Goal: Transaction & Acquisition: Download file/media

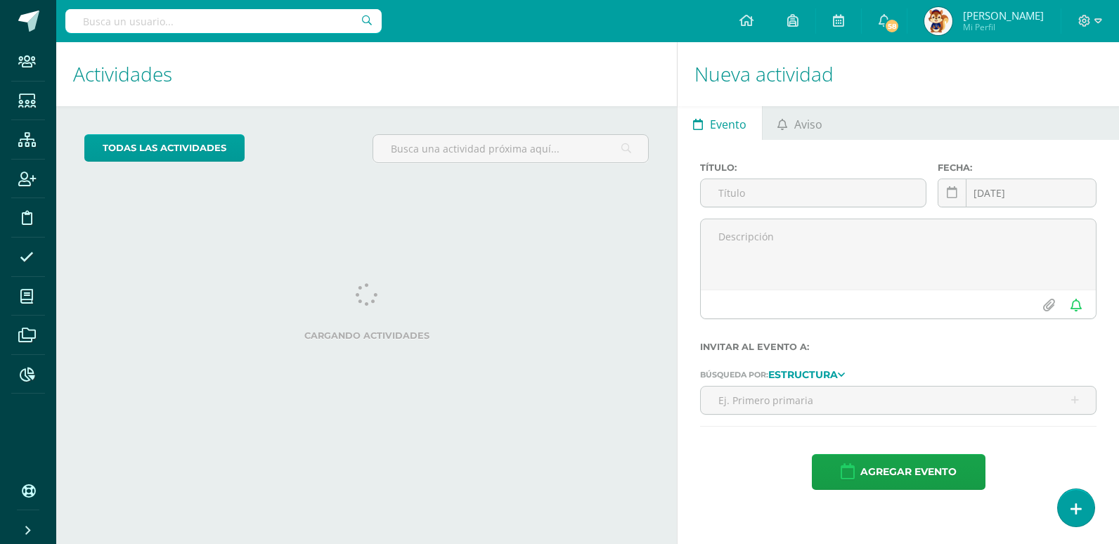
click at [105, 25] on input "text" at bounding box center [223, 21] width 316 height 24
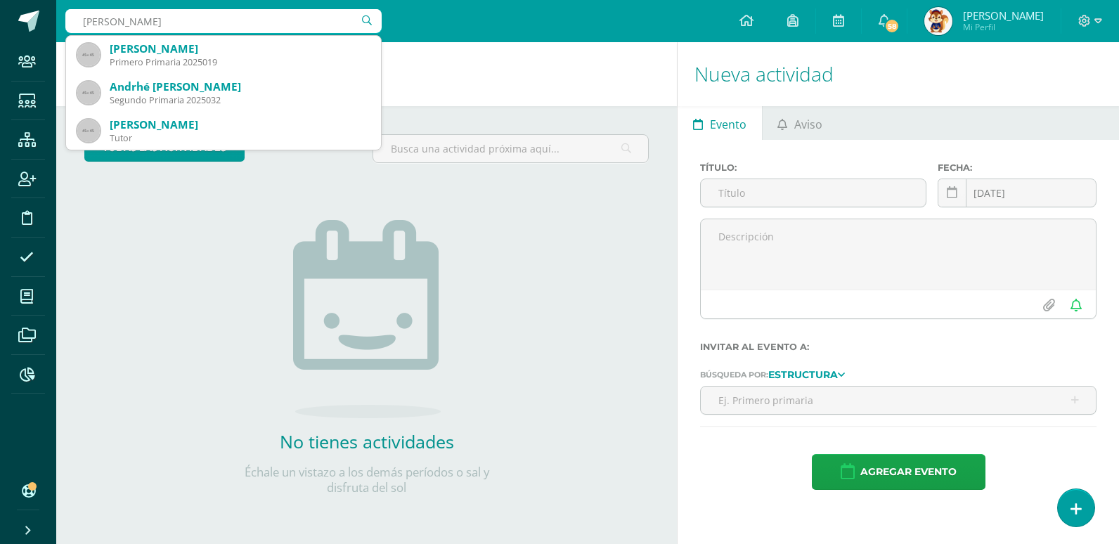
type input "mynor alejanro"
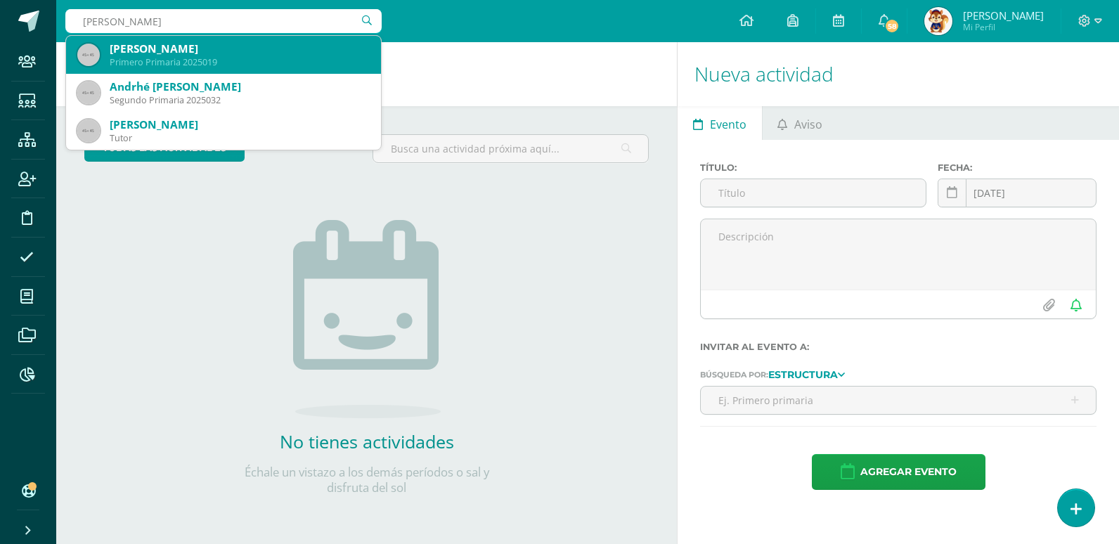
click at [180, 52] on div "[PERSON_NAME]" at bounding box center [240, 48] width 260 height 15
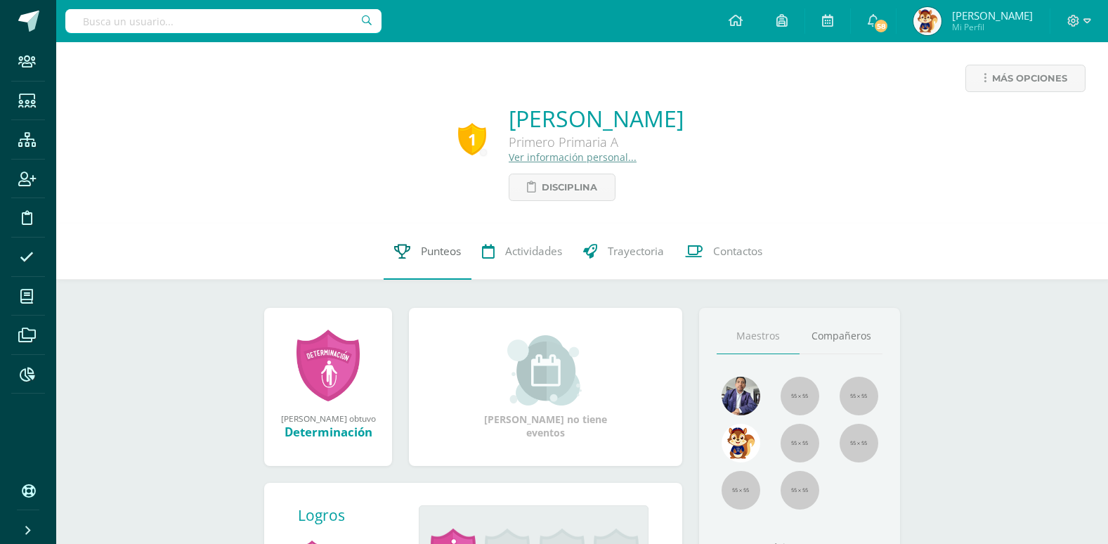
click at [441, 250] on span "Punteos" at bounding box center [441, 251] width 40 height 15
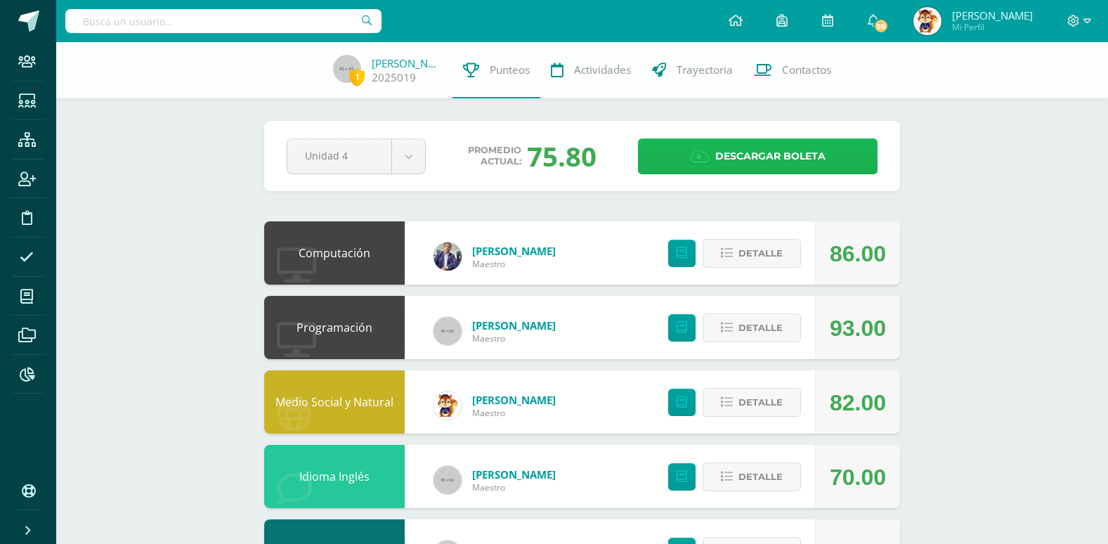
click at [757, 150] on span "Descargar boleta" at bounding box center [770, 156] width 110 height 34
click at [101, 26] on input "text" at bounding box center [223, 21] width 316 height 24
type input "marco"
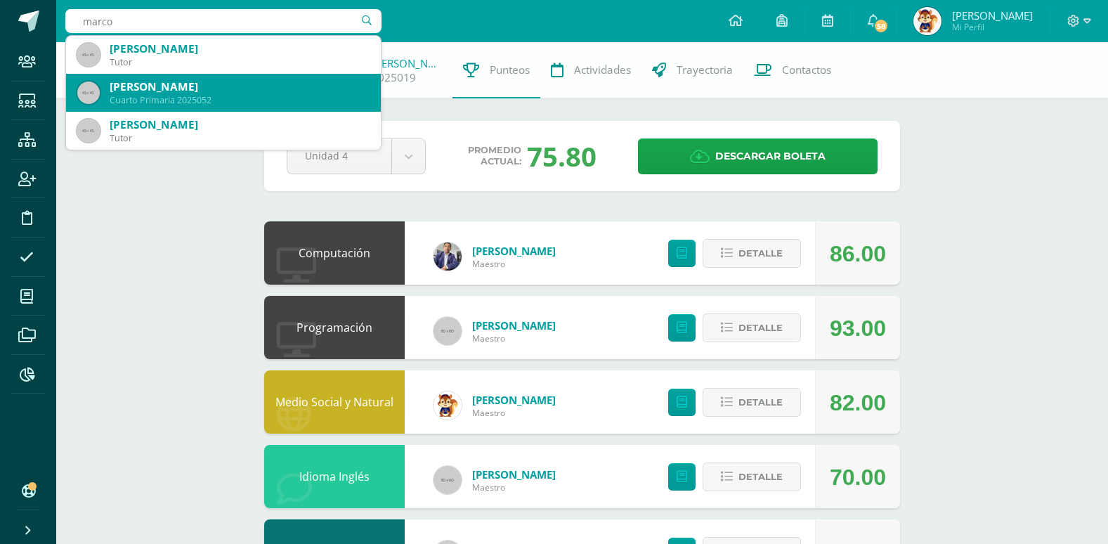
click at [232, 89] on div "Marco Manolo López Escobar" at bounding box center [240, 86] width 260 height 15
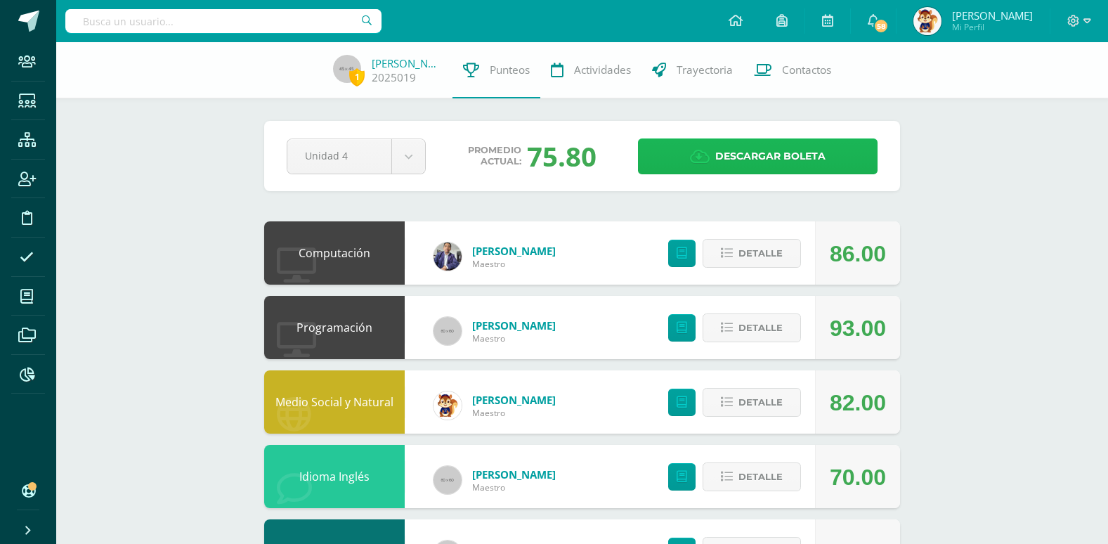
click at [792, 154] on span "Descargar boleta" at bounding box center [770, 156] width 110 height 34
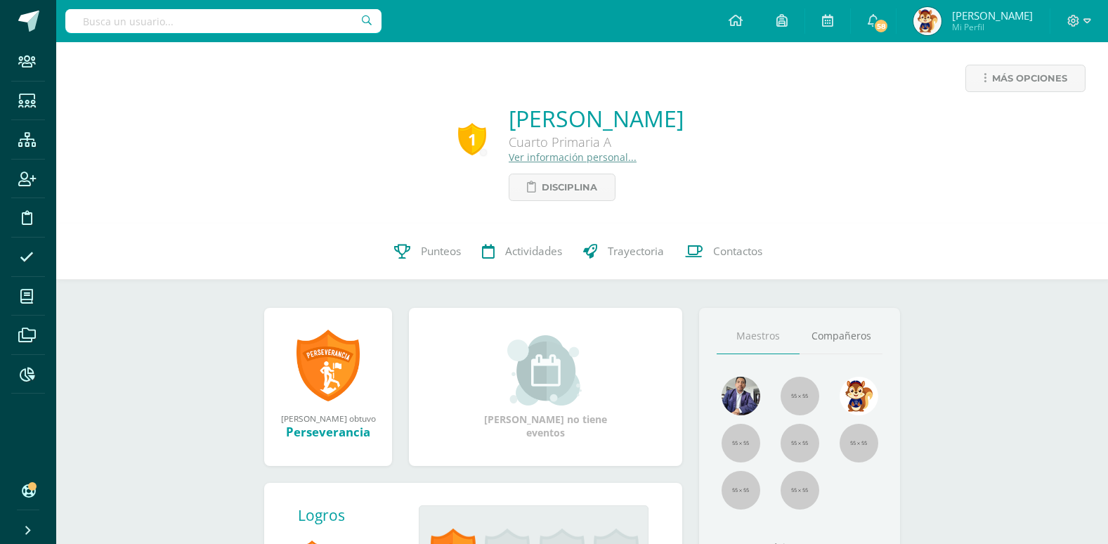
click at [101, 22] on input "text" at bounding box center [223, 21] width 316 height 24
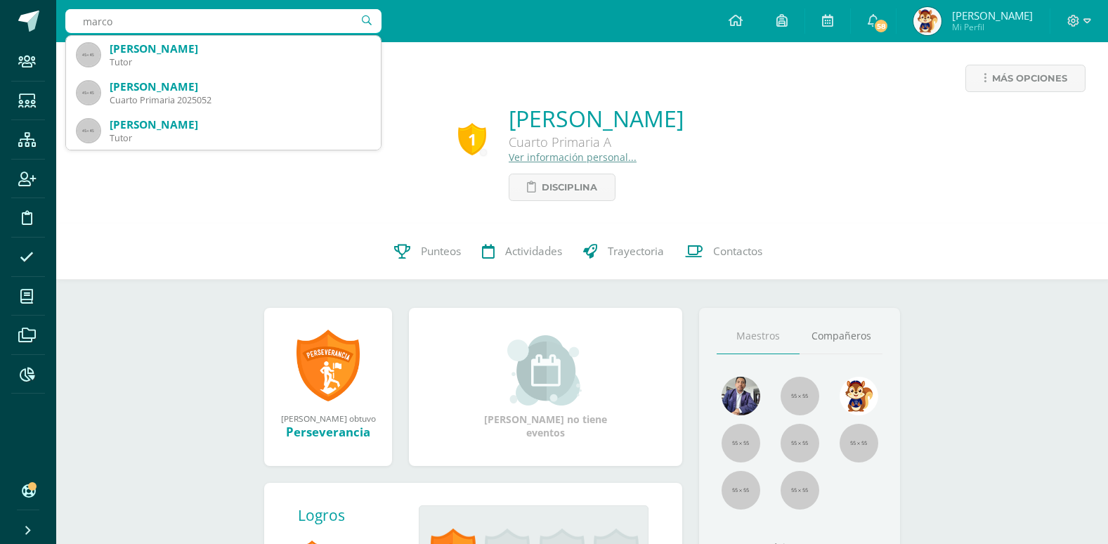
type input "marco"
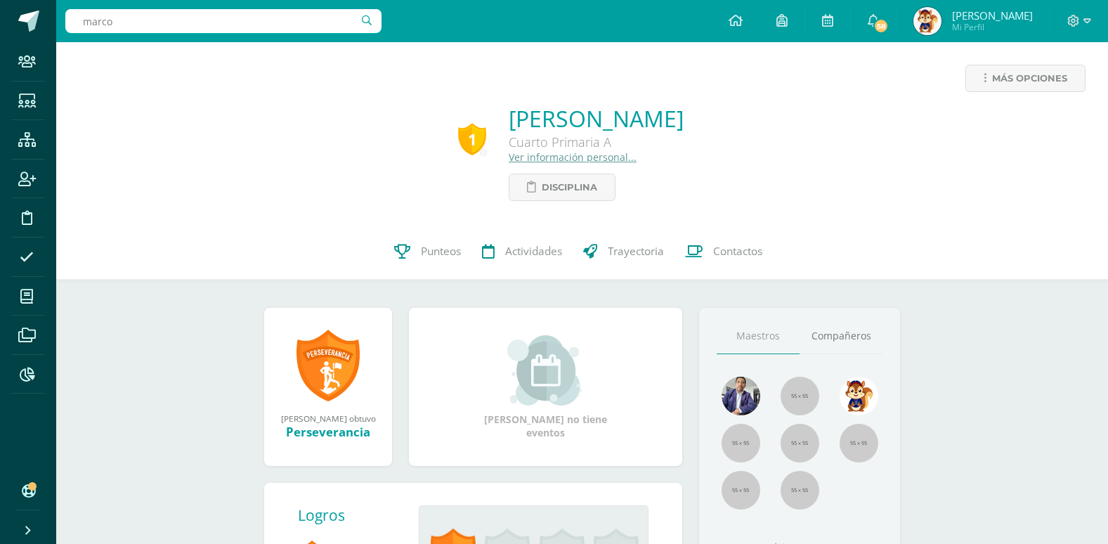
click at [428, 214] on div "Más opciones 1 Marco Manolo López Escobar Cuarto Primaria A Ver información per…" at bounding box center [582, 132] width 1052 height 181
click at [434, 257] on span "Punteos" at bounding box center [441, 251] width 40 height 15
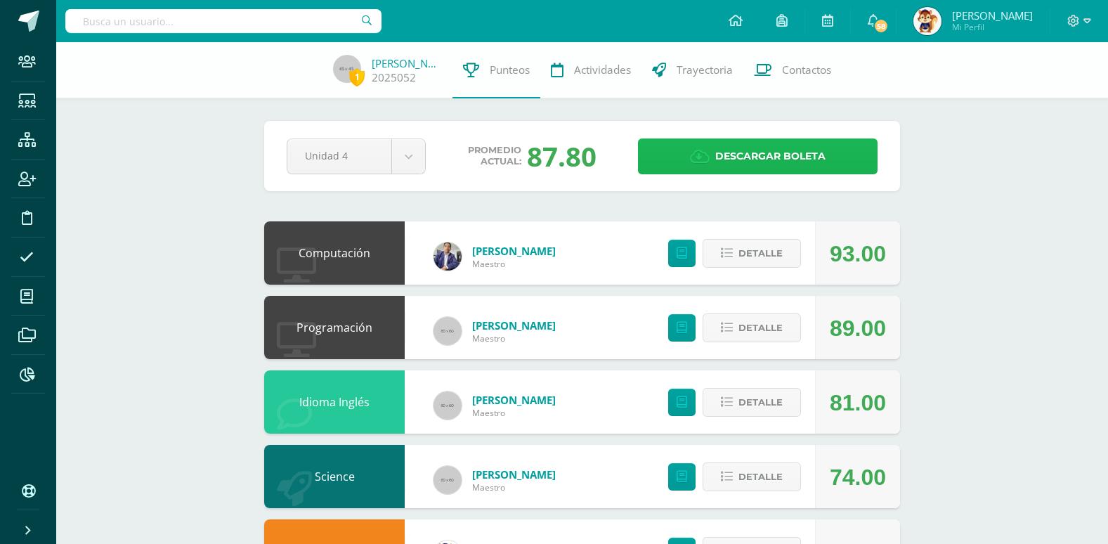
click at [779, 156] on span "Descargar boleta" at bounding box center [770, 156] width 110 height 34
click at [108, 24] on input "text" at bounding box center [223, 21] width 316 height 24
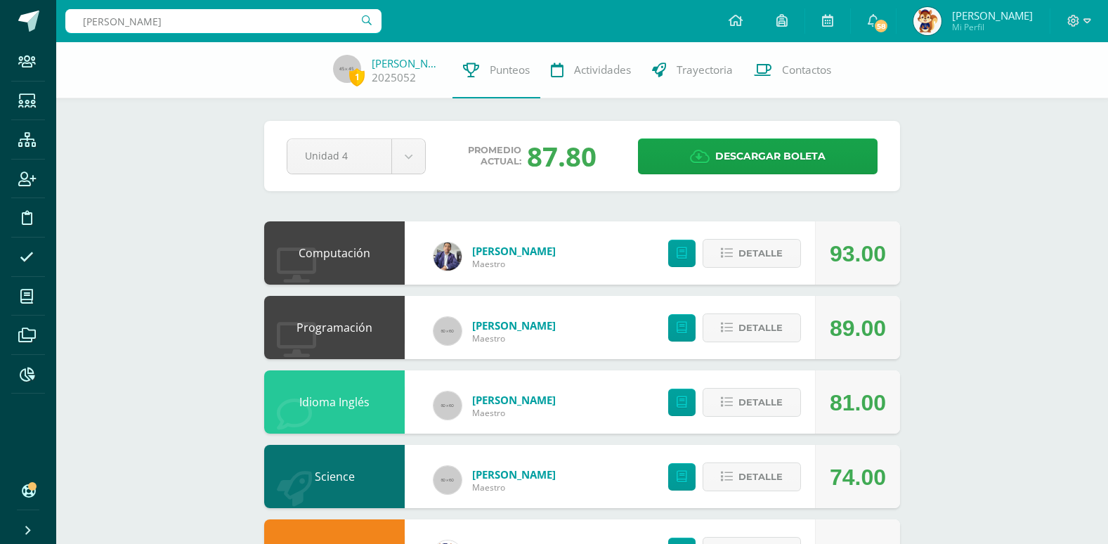
type input "alexia"
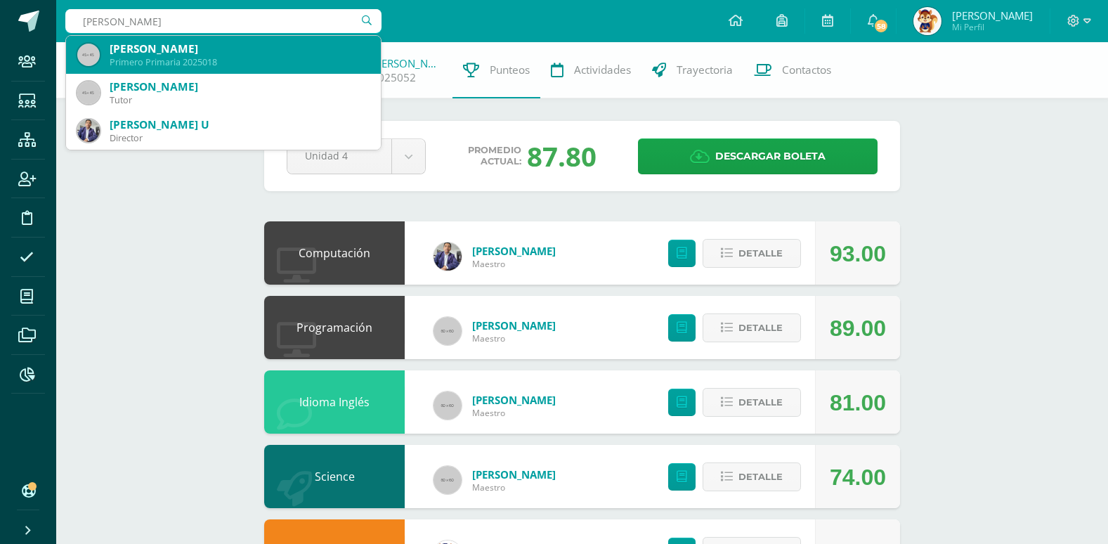
click at [173, 51] on div "Alexia Sofía Díaz Beza" at bounding box center [240, 48] width 260 height 15
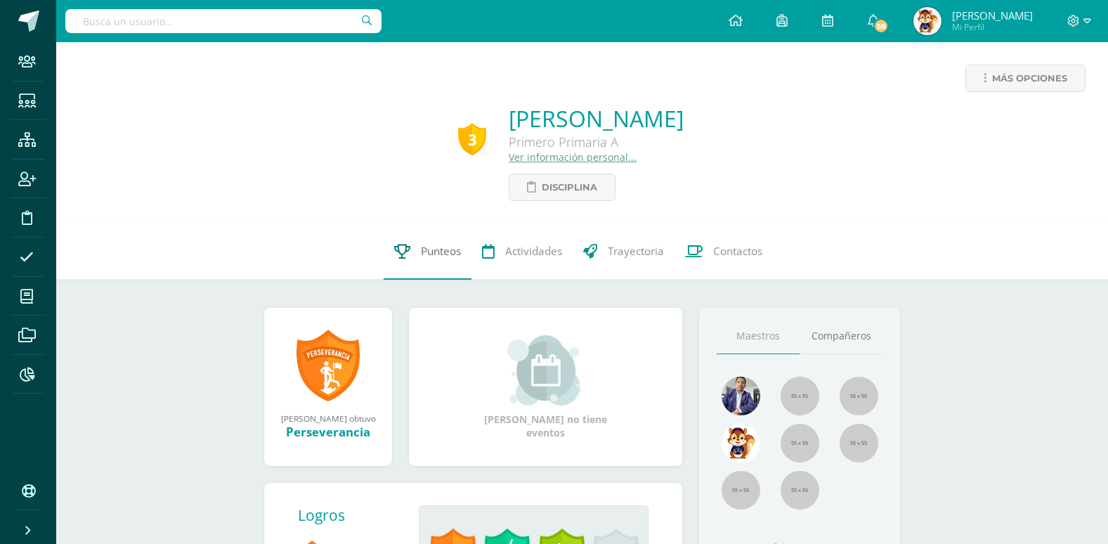
click at [438, 252] on span "Punteos" at bounding box center [441, 251] width 40 height 15
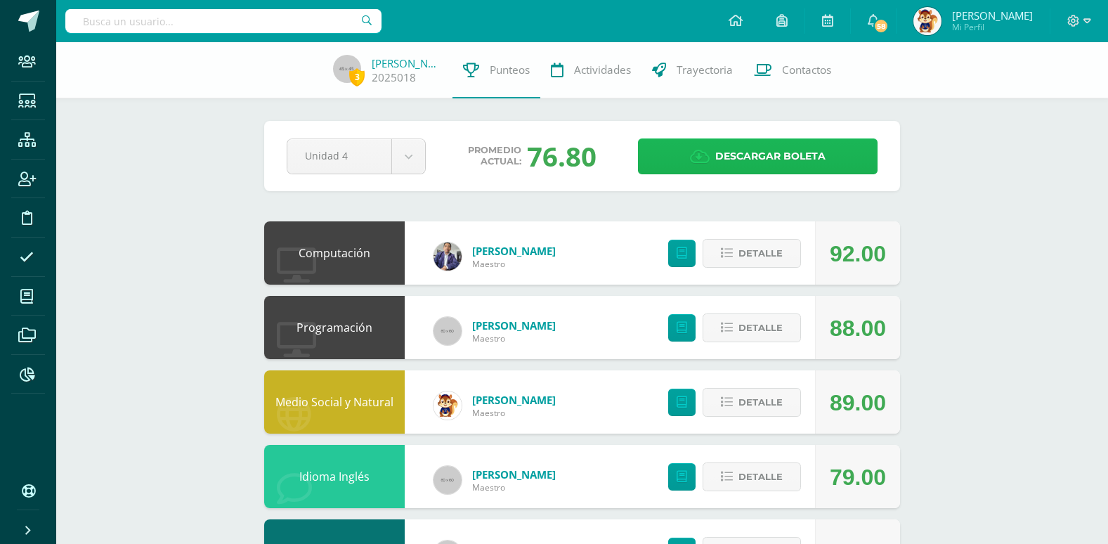
click at [746, 161] on span "Descargar boleta" at bounding box center [770, 156] width 110 height 34
